Goal: Task Accomplishment & Management: Use online tool/utility

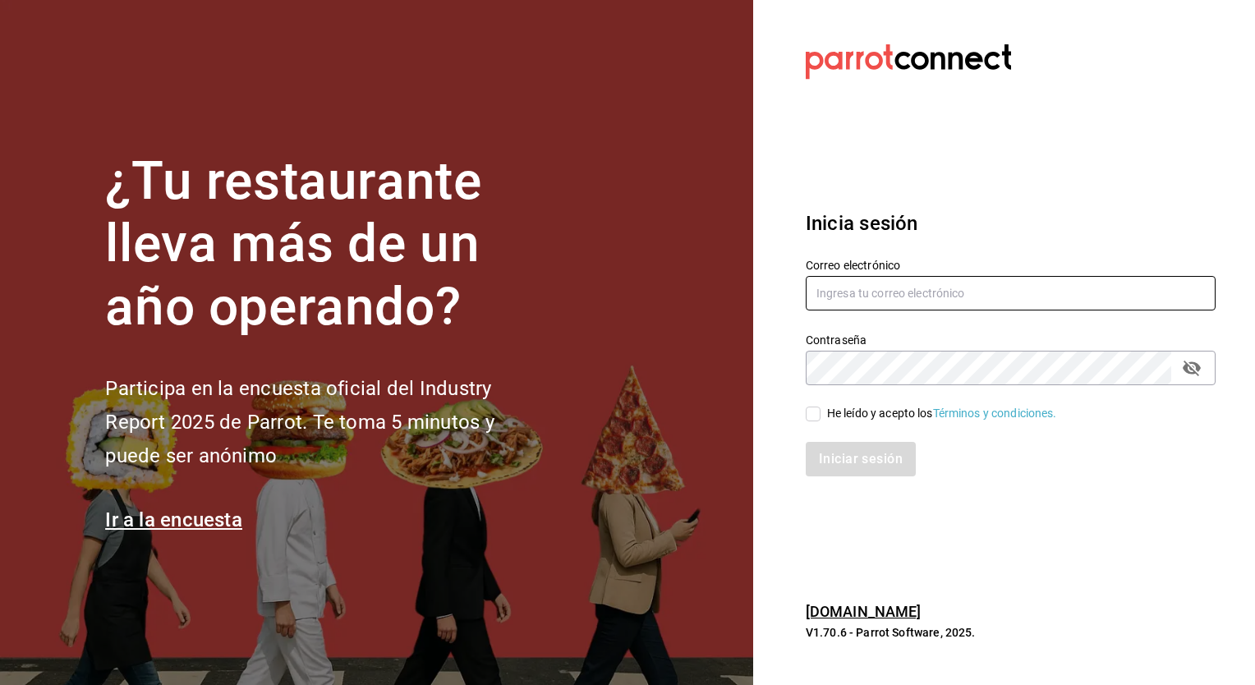
type input "[EMAIL_ADDRESS][DOMAIN_NAME]"
click at [813, 408] on input "He leído y acepto los Términos y condiciones." at bounding box center [813, 414] width 15 height 15
checkbox input "true"
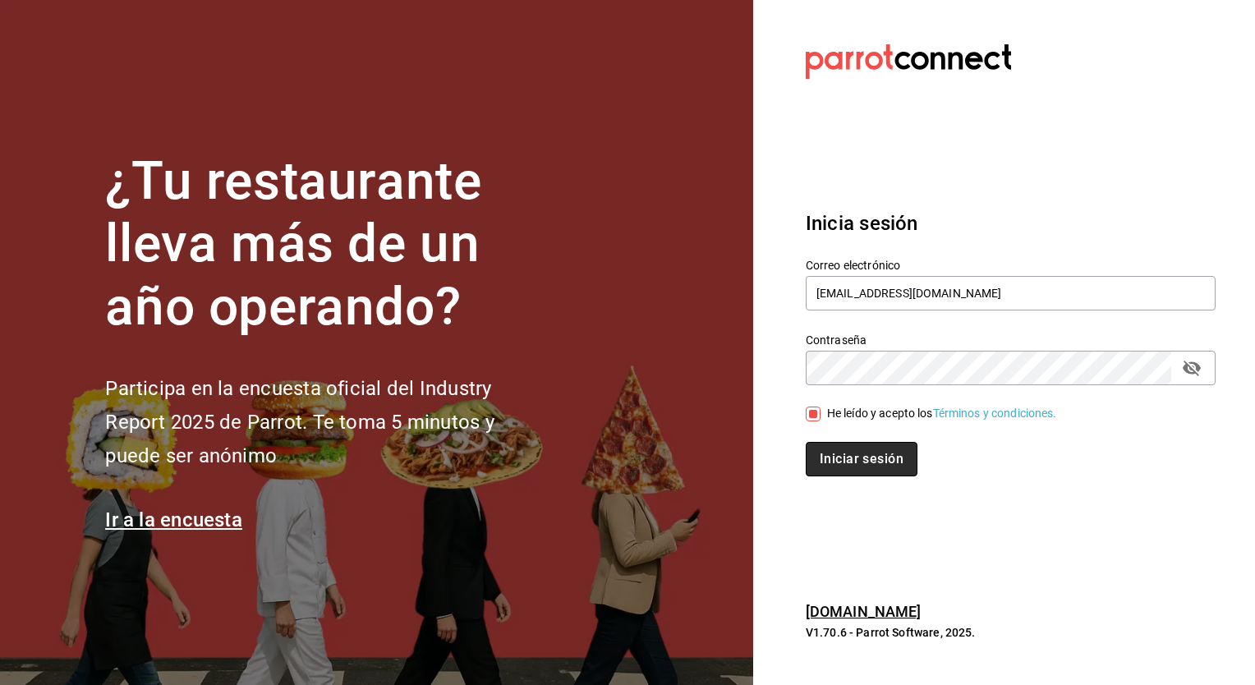
click at [840, 450] on button "Iniciar sesión" at bounding box center [862, 459] width 112 height 34
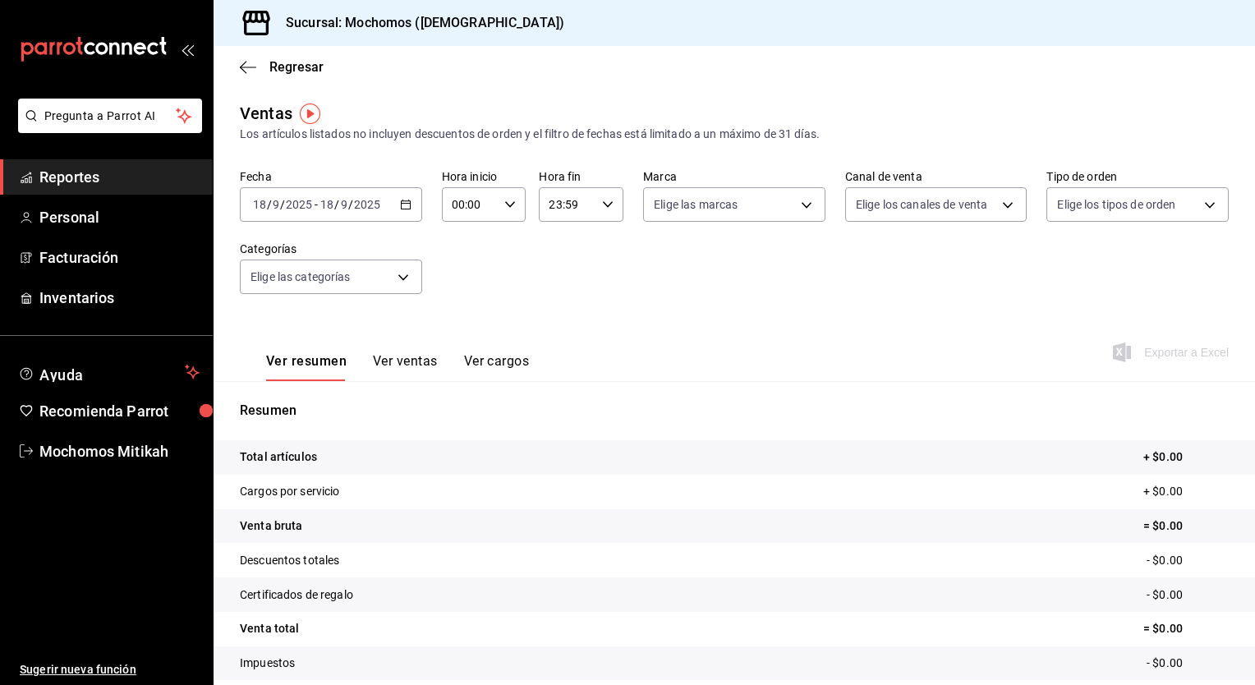
click at [401, 197] on div "2025-09-18 18 / 9 / 2025 - 2025-09-18 18 / 9 / 2025" at bounding box center [331, 204] width 182 height 34
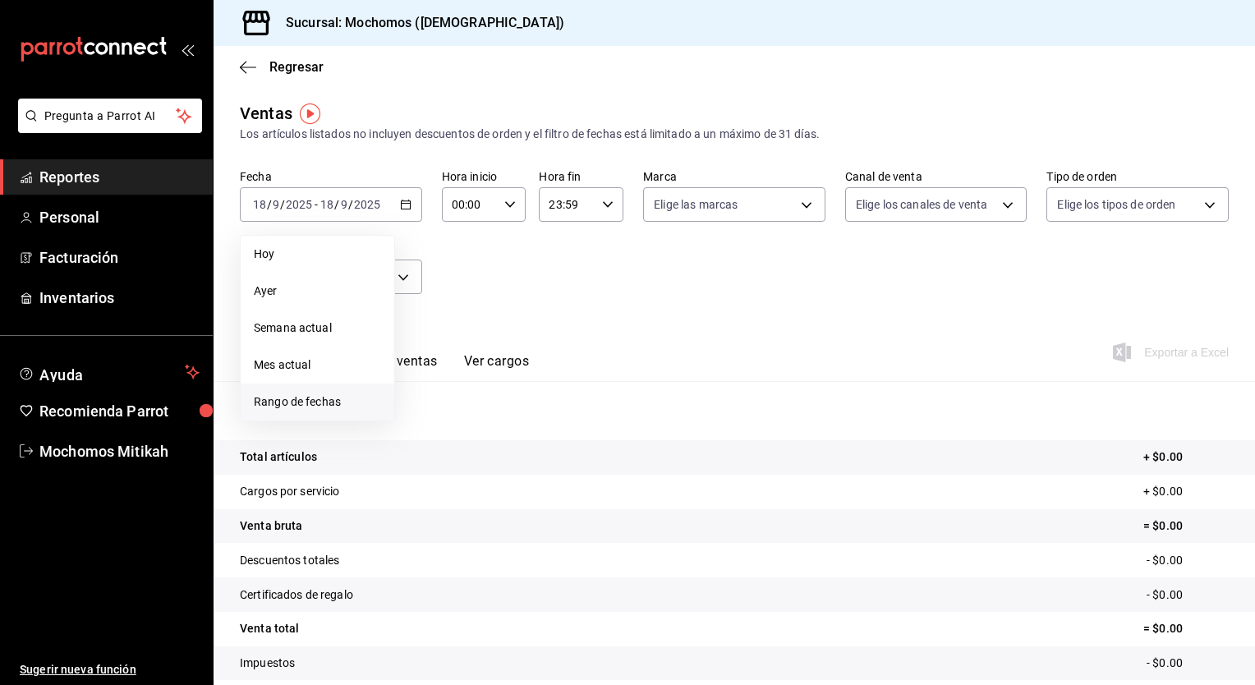
click at [310, 399] on span "Rango de fechas" at bounding box center [317, 401] width 127 height 17
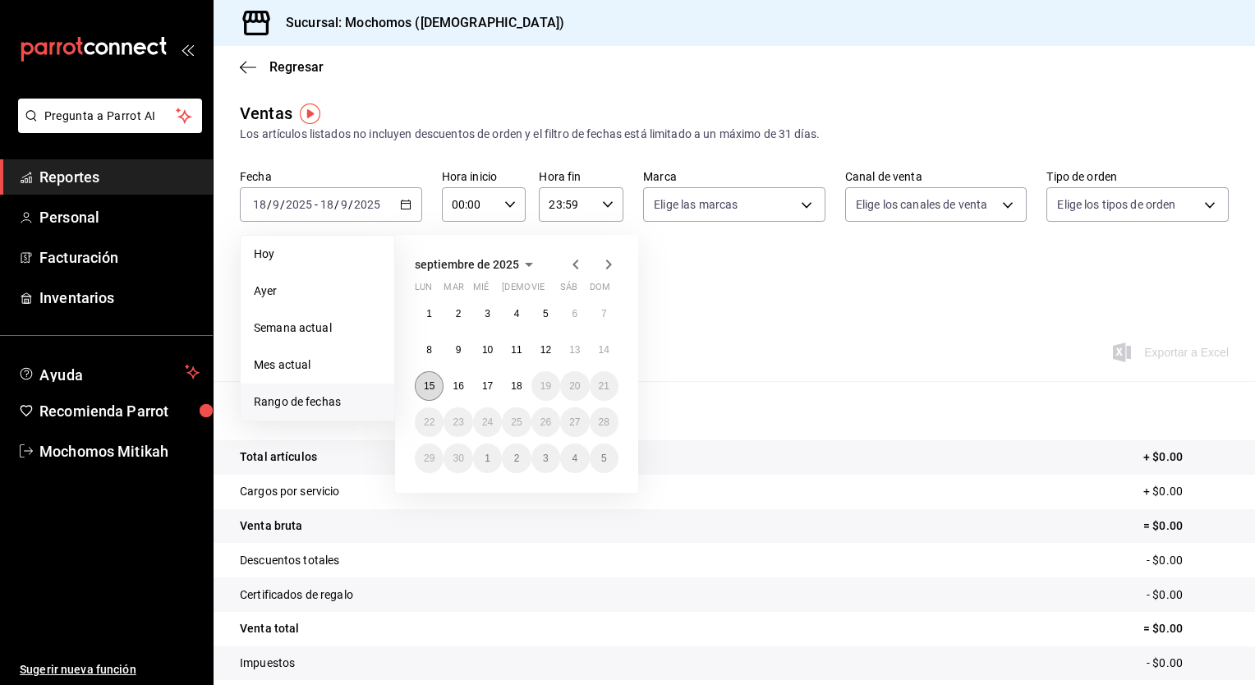
click at [423, 386] on button "15" at bounding box center [429, 386] width 29 height 30
click at [519, 386] on abbr "18" at bounding box center [516, 385] width 11 height 11
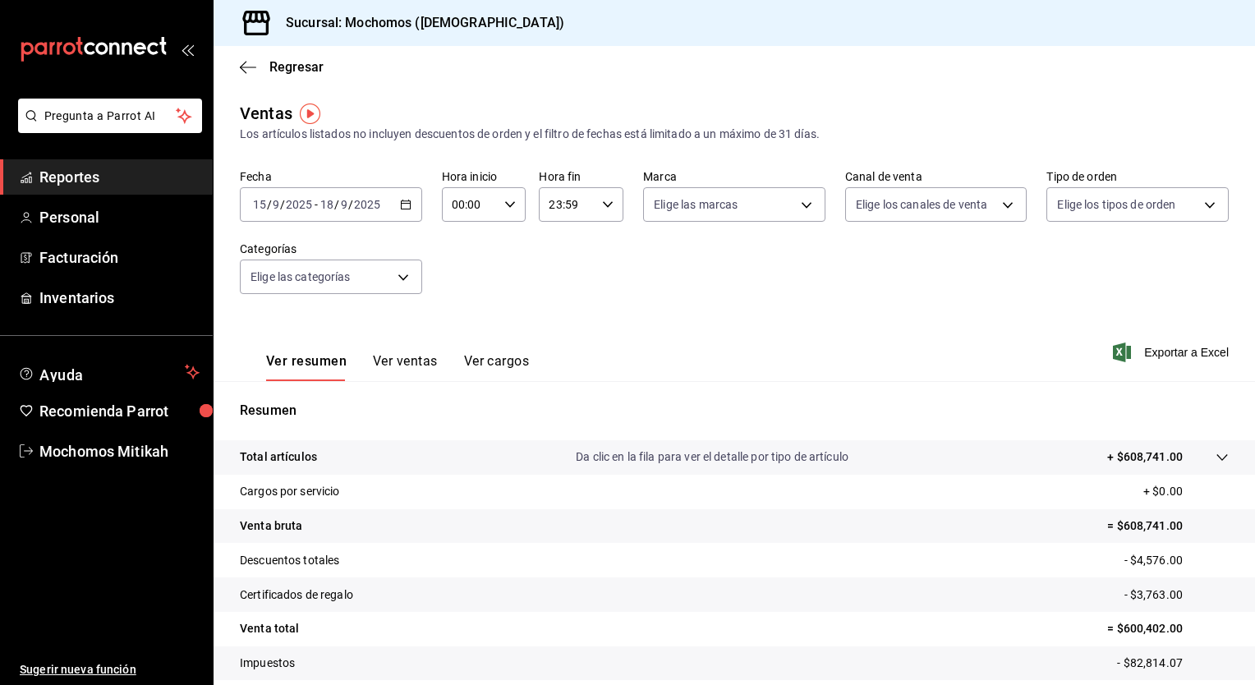
click at [506, 211] on div "00:00 Hora inicio" at bounding box center [484, 204] width 85 height 34
click at [459, 294] on span "05" at bounding box center [461, 293] width 16 height 13
type input "05:00"
click at [506, 240] on span "00" at bounding box center [502, 246] width 16 height 13
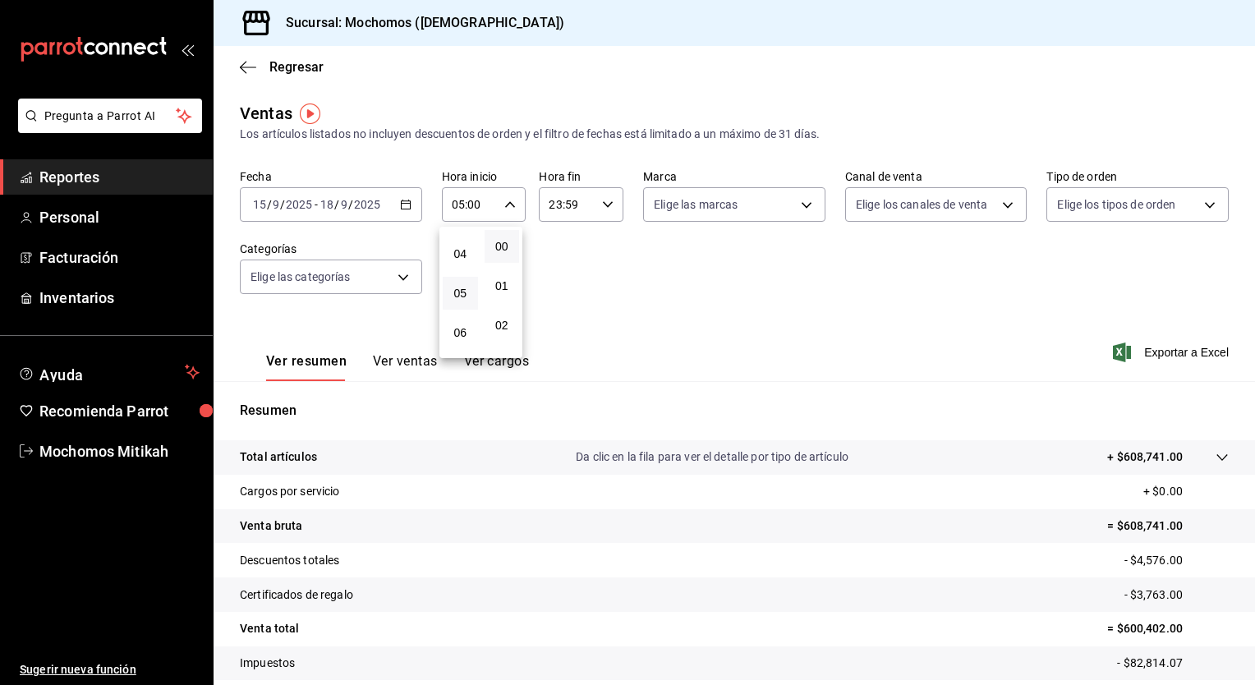
click at [605, 215] on div at bounding box center [627, 342] width 1255 height 685
click at [605, 200] on icon "button" at bounding box center [607, 204] width 11 height 11
click at [552, 281] on button "05" at bounding box center [556, 264] width 35 height 33
click at [605, 249] on span "00" at bounding box center [599, 246] width 16 height 13
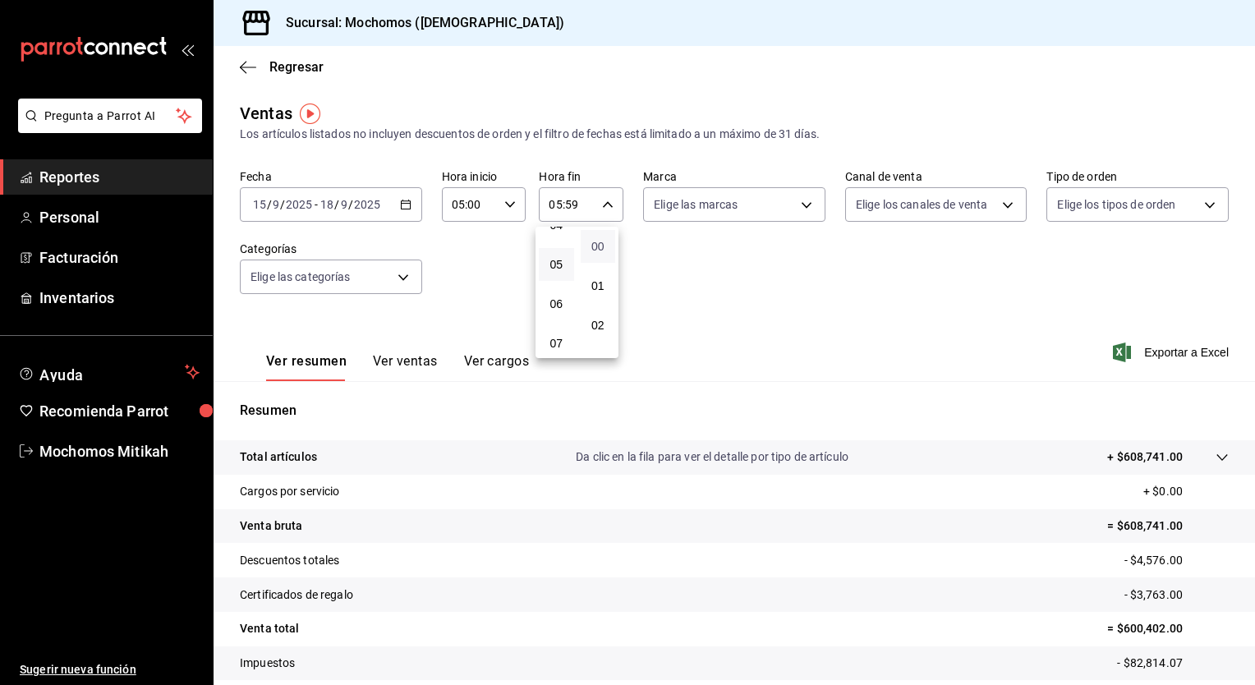
type input "05:00"
click at [897, 310] on div at bounding box center [627, 342] width 1255 height 685
click at [1127, 356] on span "Exportar a Excel" at bounding box center [1172, 353] width 113 height 20
